Goal: Task Accomplishment & Management: Manage account settings

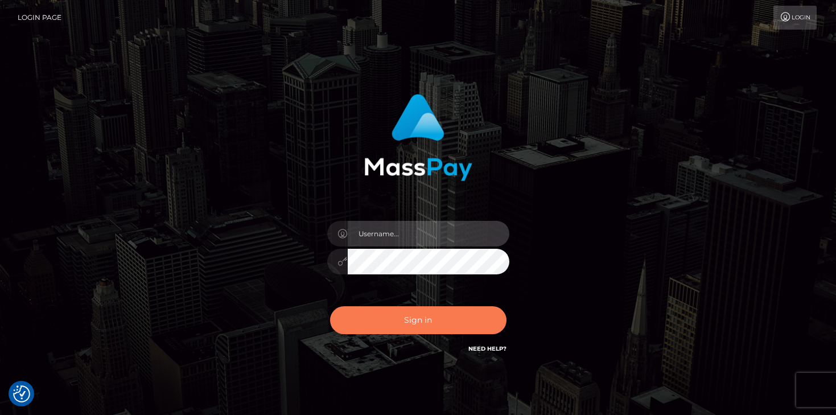
type input "mariolabugaj"
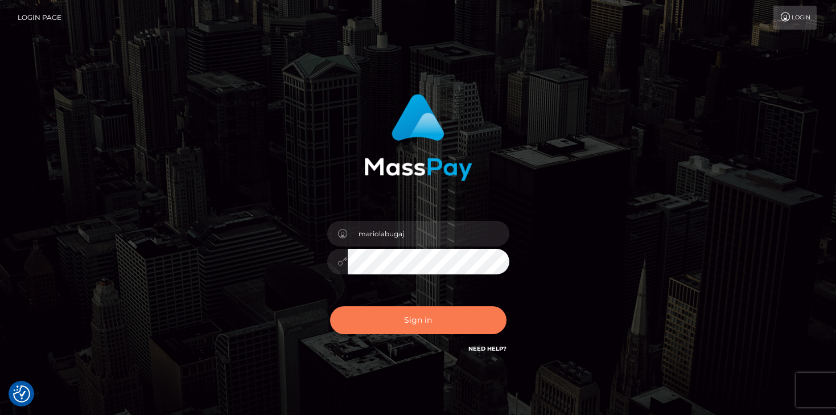
click at [421, 329] on button "Sign in" at bounding box center [418, 320] width 176 height 28
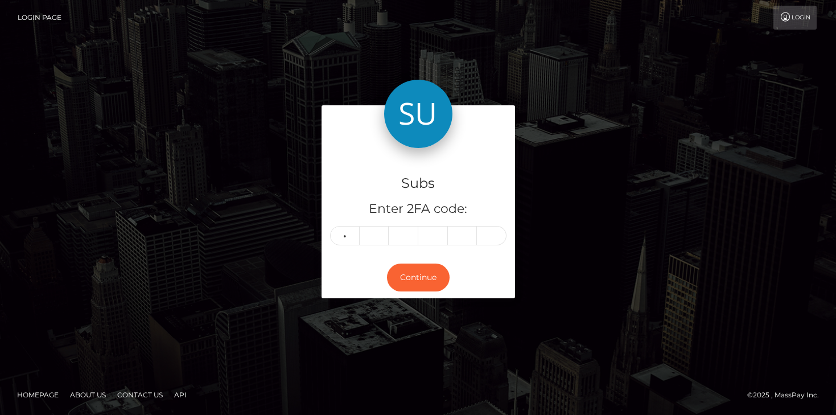
type input "5"
type input "9"
type input "2"
type input "7"
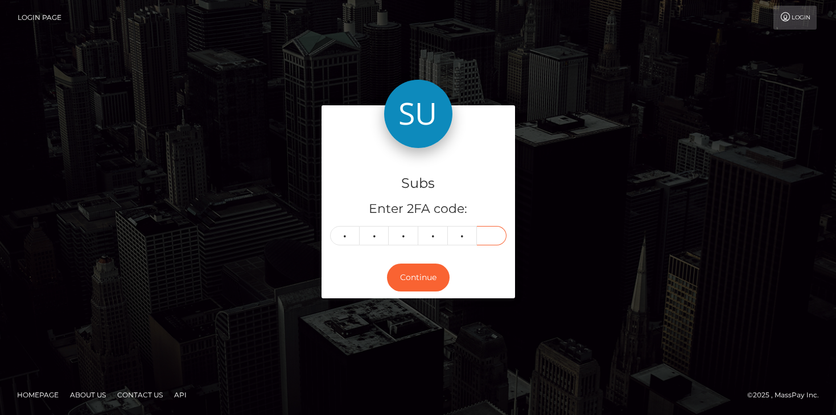
type input "1"
